Goal: Go to known website: Access a specific website the user already knows

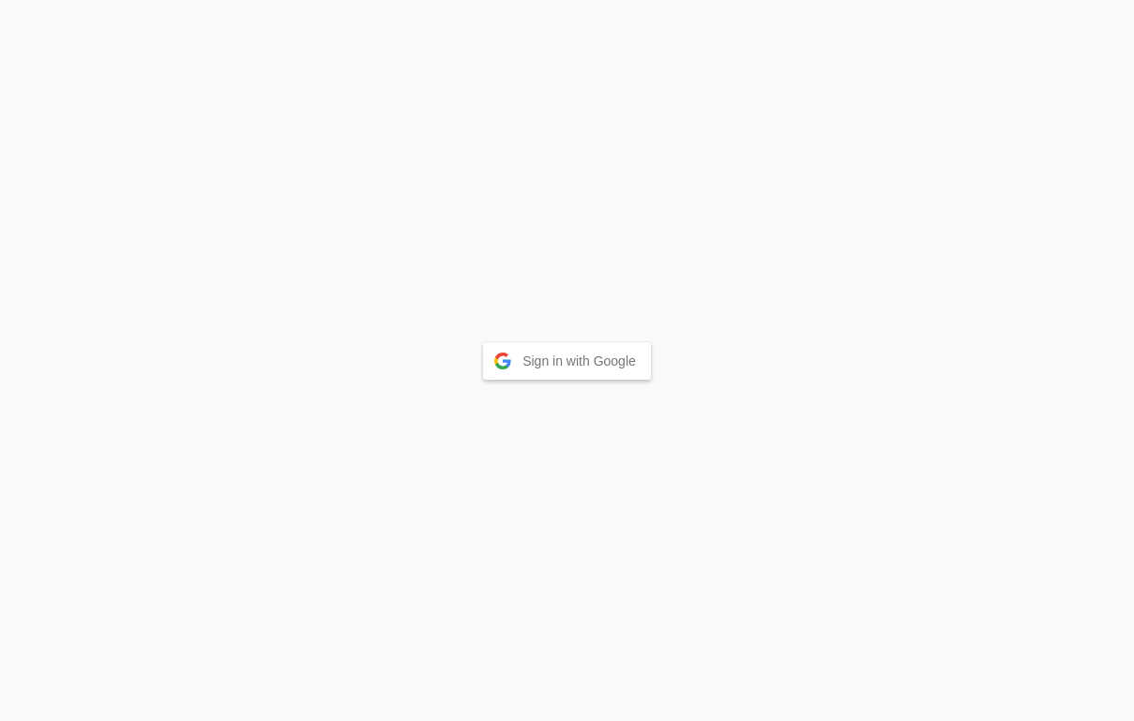
click at [552, 359] on button "Sign in with Google" at bounding box center [567, 361] width 168 height 38
